Goal: Navigation & Orientation: Find specific page/section

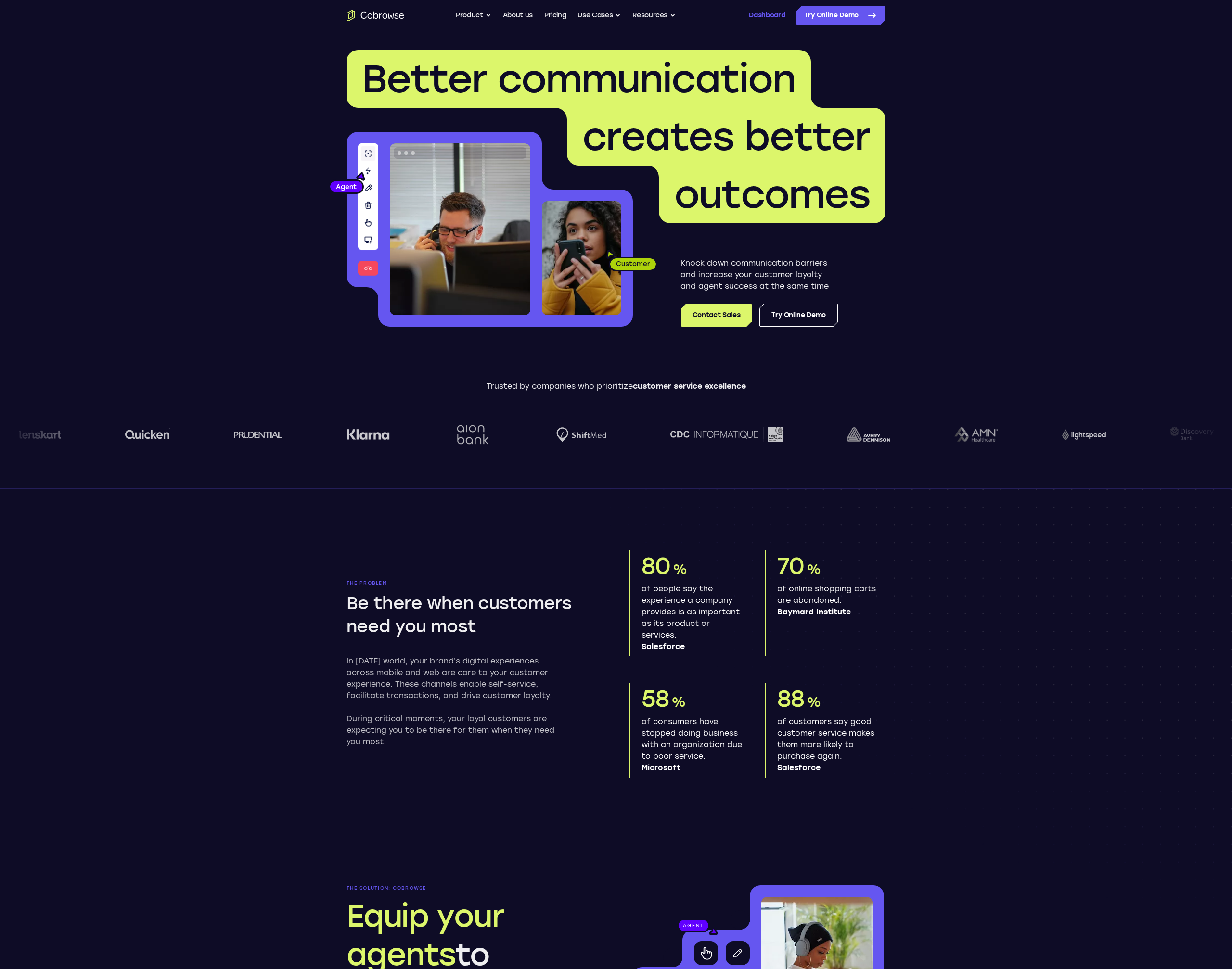
click at [750, 12] on link "Dashboard" at bounding box center [766, 15] width 36 height 19
click at [771, 17] on link "Dashboard" at bounding box center [766, 15] width 36 height 19
